Goal: Information Seeking & Learning: Learn about a topic

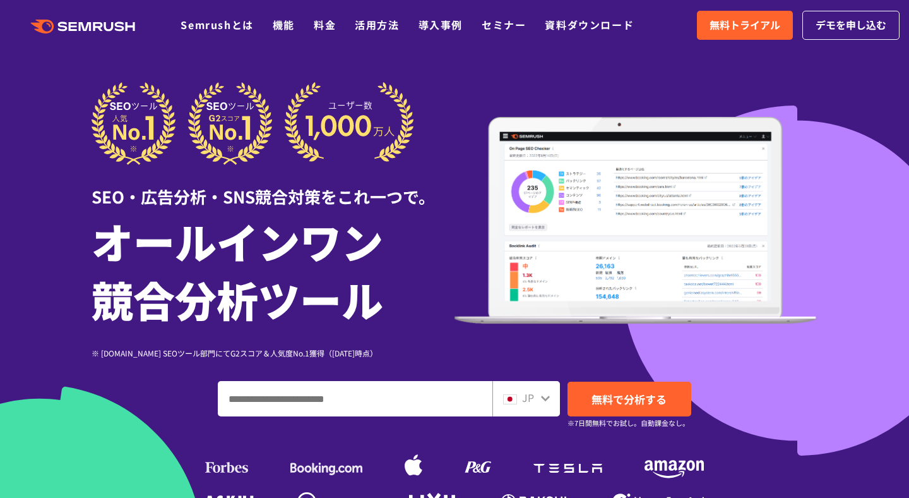
click at [284, 396] on input "ドメイン、キーワードまたはURLを入力してください" at bounding box center [354, 398] width 273 height 34
click at [343, 301] on h1 "オールインワン 競合分析ツール" at bounding box center [273, 270] width 363 height 116
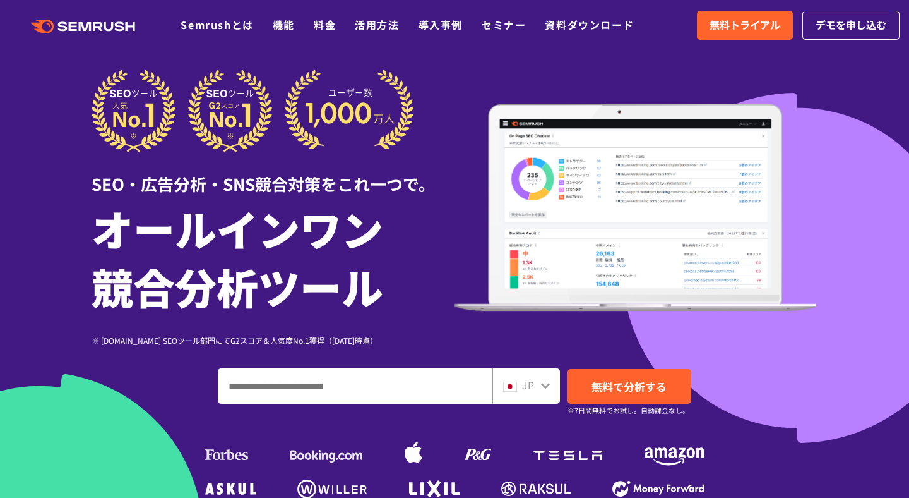
scroll to position [16, 0]
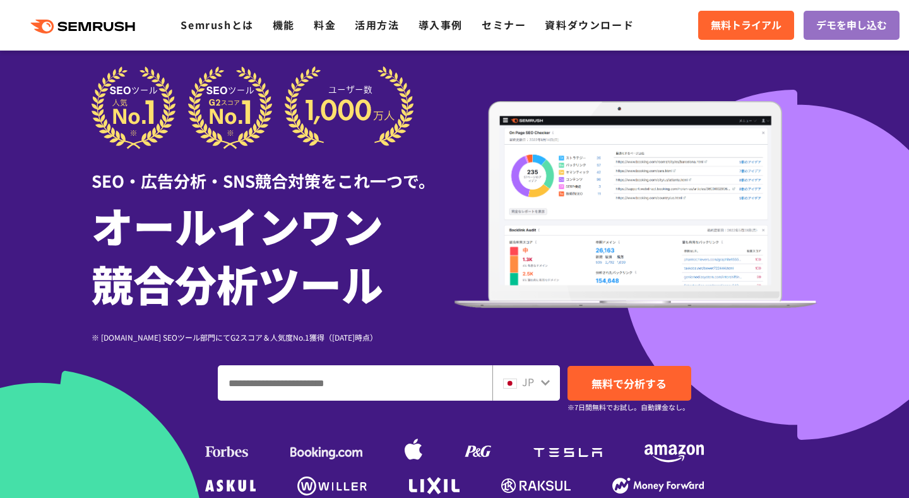
click at [335, 383] on input "ドメイン、キーワードまたはURLを入力してください" at bounding box center [354, 383] width 273 height 34
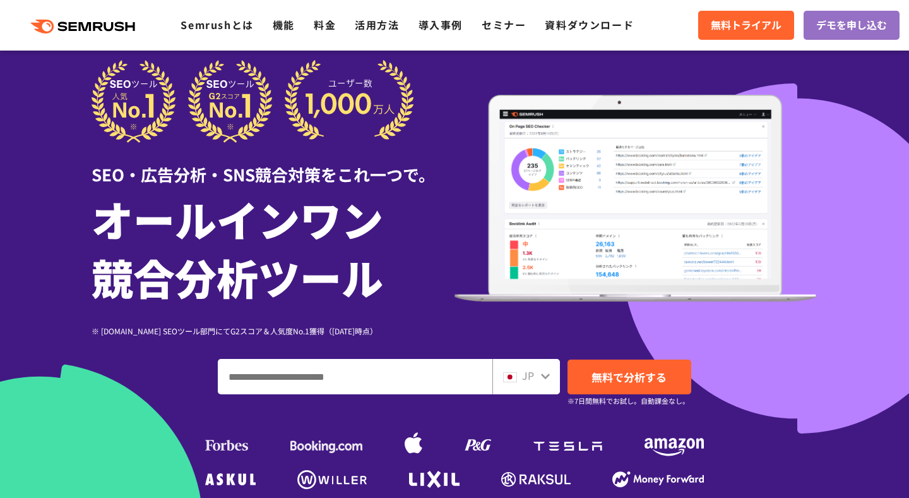
scroll to position [25, 0]
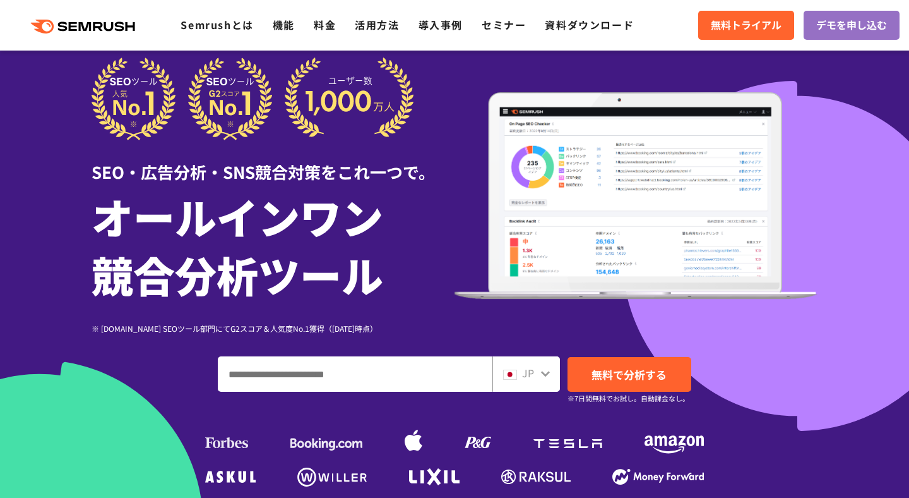
click at [324, 362] on input "ドメイン、キーワードまたはURLを入力してください" at bounding box center [354, 374] width 273 height 34
paste input "**********"
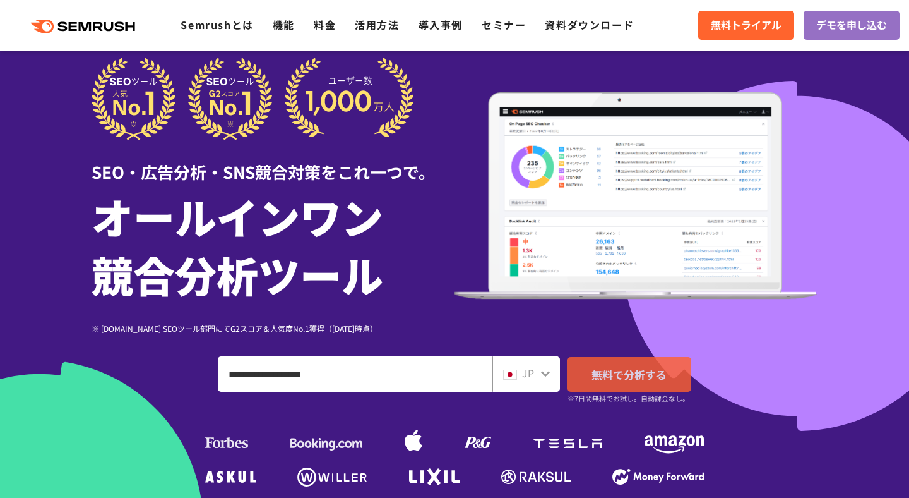
type input "**********"
click at [619, 369] on span "無料で分析する" at bounding box center [629, 374] width 75 height 16
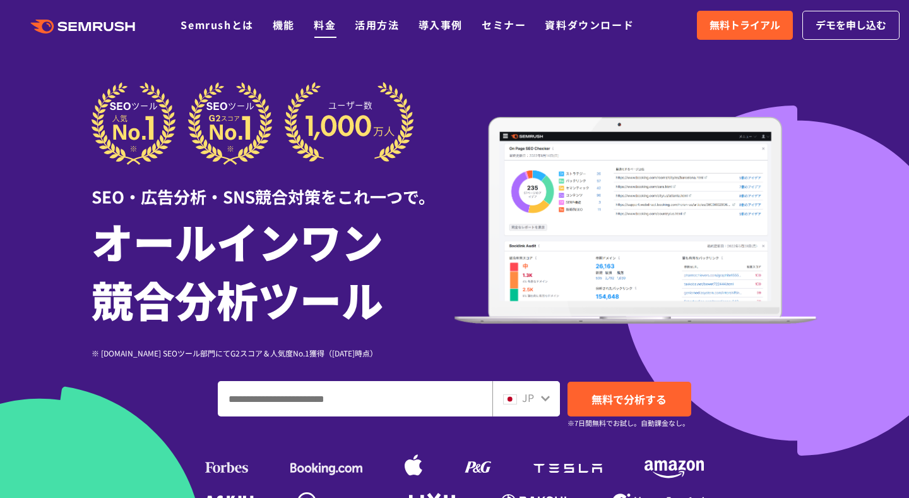
click at [326, 28] on link "料金" at bounding box center [325, 24] width 22 height 15
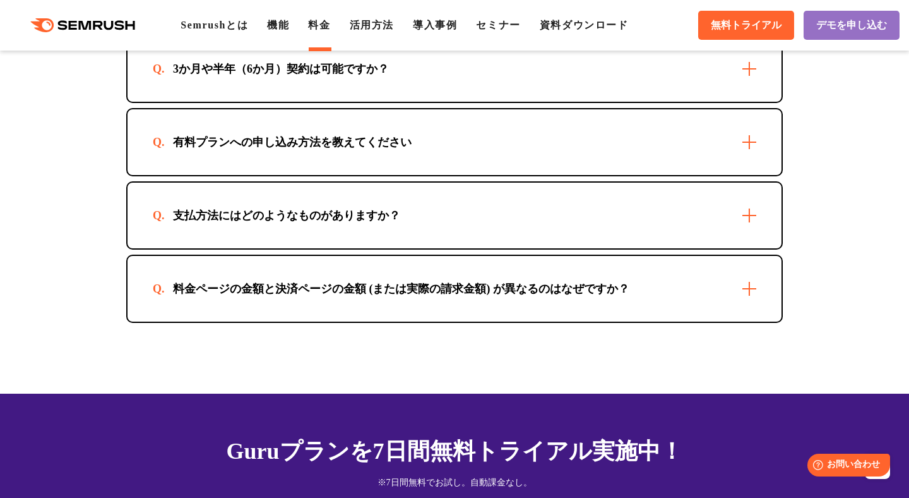
scroll to position [3816, 0]
